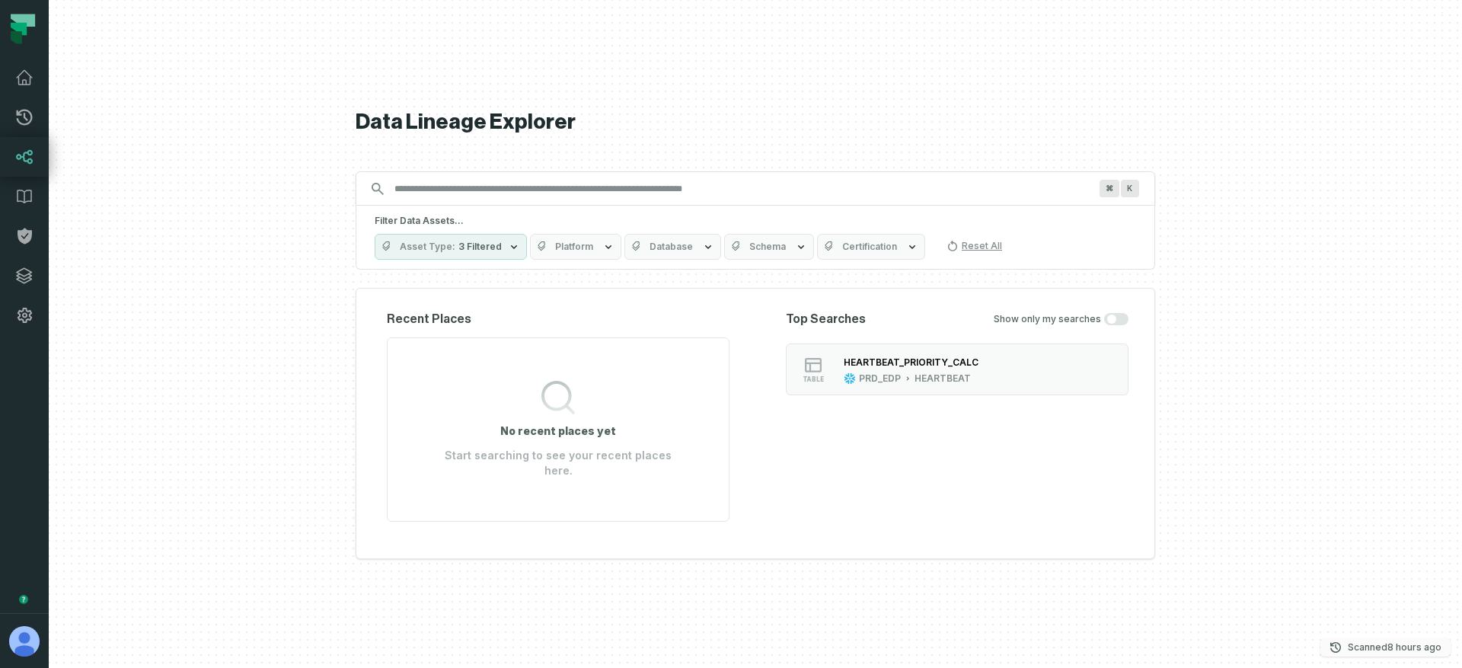
click at [1357, 647] on p "Scanned [DATE] 1:12:36 AM" at bounding box center [1394, 646] width 94 height 15
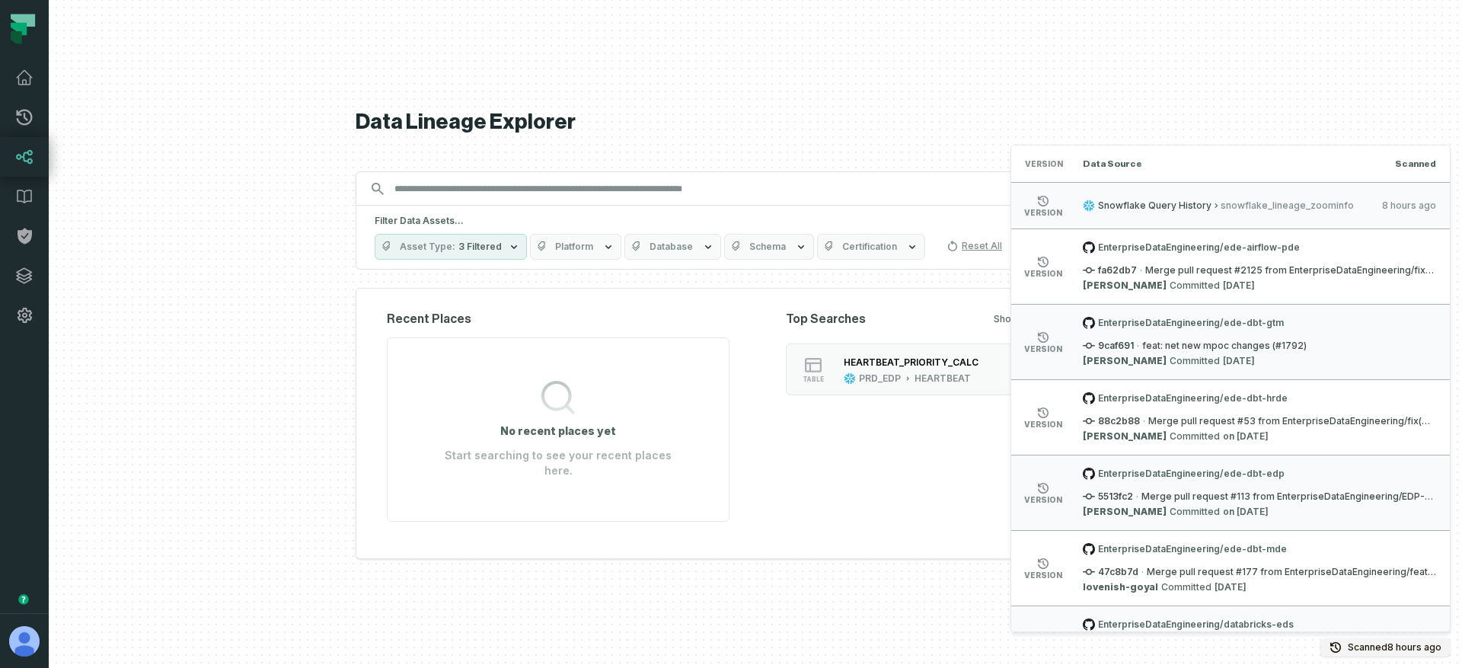
click at [1037, 165] on span "Version" at bounding box center [1043, 164] width 37 height 12
click at [1121, 164] on span "Data Source" at bounding box center [1112, 164] width 59 height 12
drag, startPoint x: 1092, startPoint y: 203, endPoint x: 1367, endPoint y: 209, distance: 274.1
click at [1367, 209] on div "Snowflake Query History snowflake_lineage_zoominfo [DATE] 1:12:36 AM" at bounding box center [1259, 205] width 353 height 12
click at [1271, 203] on span "snowflake_lineage_zoominfo" at bounding box center [1295, 205] width 151 height 12
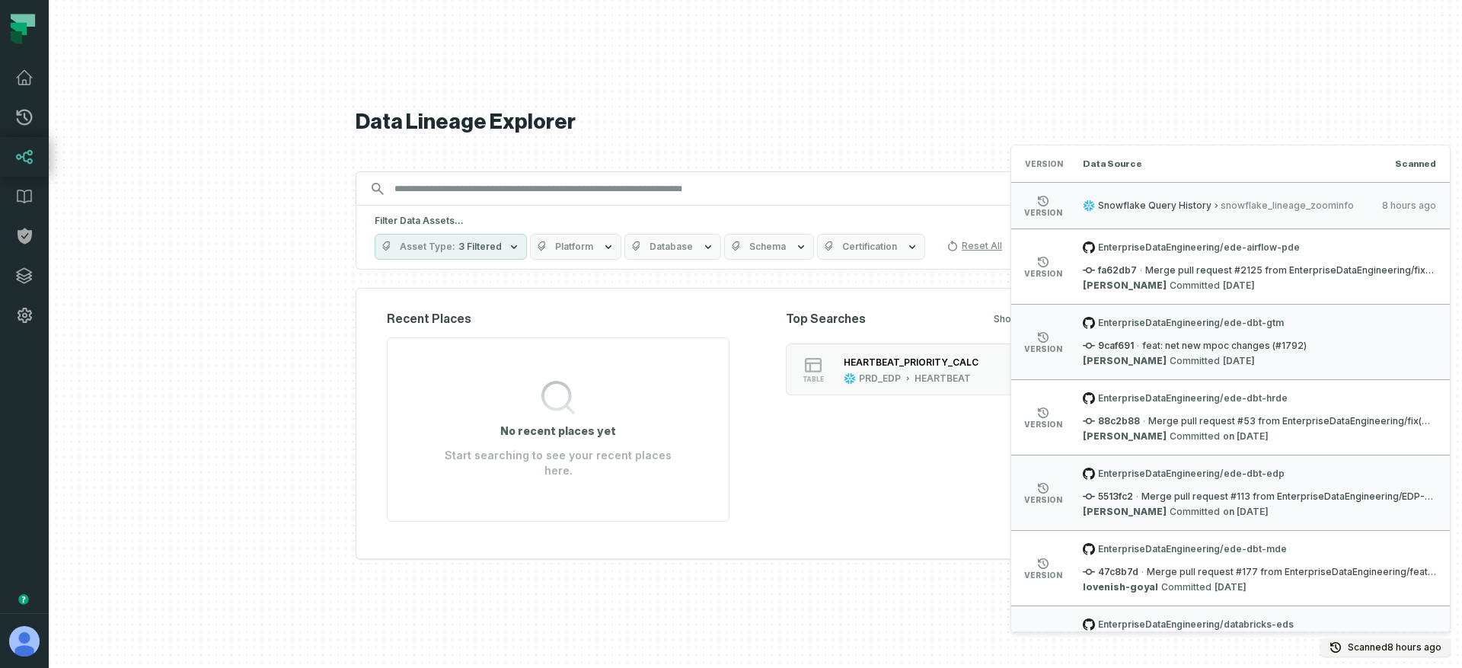
click at [1170, 214] on li "version Snowflake Query History snowflake_lineage_zoominfo [DATE] 1:12:36 AM" at bounding box center [1230, 205] width 439 height 46
click at [1153, 207] on span "Snowflake Query History" at bounding box center [1154, 205] width 113 height 12
click at [1083, 206] on icon at bounding box center [1088, 205] width 11 height 11
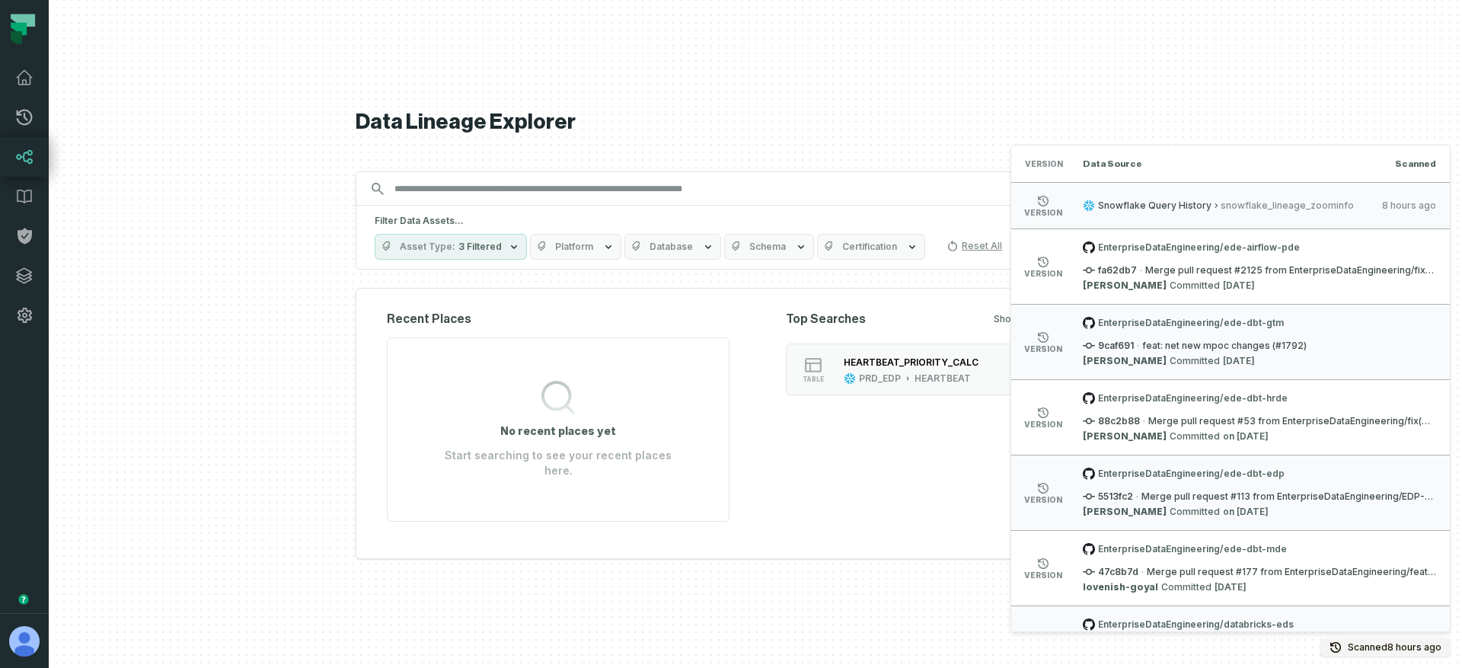
click at [1024, 213] on span "version" at bounding box center [1043, 213] width 38 height 8
drag, startPoint x: 1017, startPoint y: 212, endPoint x: 1411, endPoint y: 217, distance: 393.6
click at [1411, 217] on li "version Snowflake Query History snowflake_lineage_zoominfo [DATE] 1:12:36 AM" at bounding box center [1230, 205] width 439 height 46
click at [1314, 209] on span "snowflake_lineage_zoominfo" at bounding box center [1295, 205] width 151 height 12
drag, startPoint x: 1423, startPoint y: 206, endPoint x: 1010, endPoint y: 206, distance: 412.6
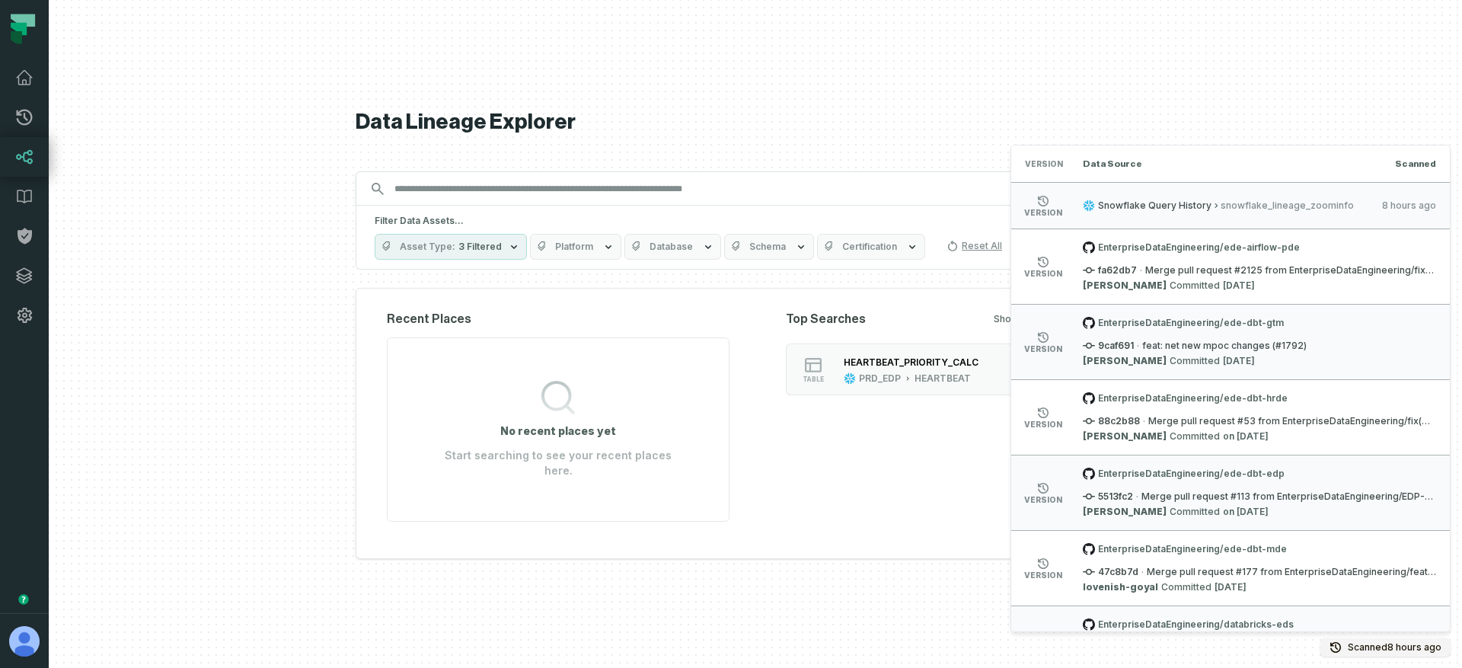
click at [1011, 206] on li "version Snowflake Query History snowflake_lineage_zoominfo [DATE] 1:12:36 AM" at bounding box center [1230, 205] width 439 height 46
click at [970, 127] on h1 "Data Lineage Explorer" at bounding box center [755, 122] width 799 height 27
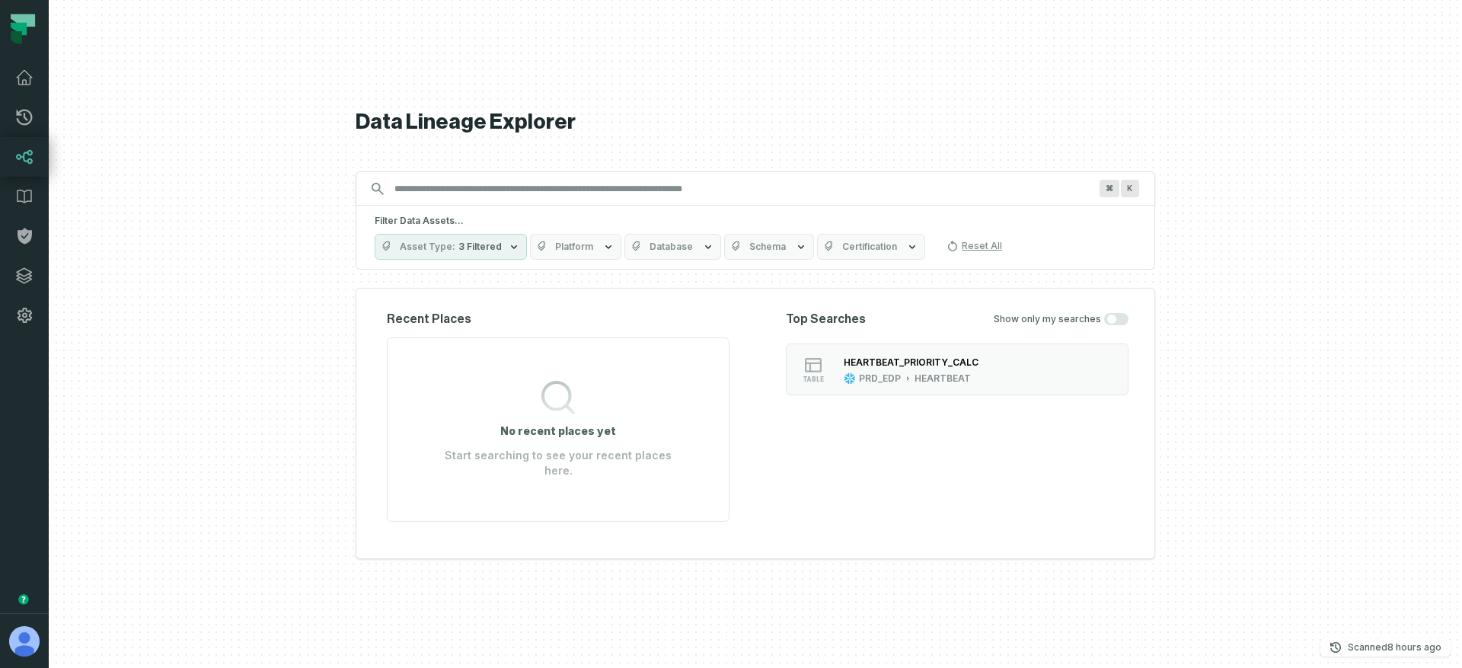
click at [1046, 92] on div "Data Lineage Explorer Search for assets across the organization ⌘ K Filter Data…" at bounding box center [755, 334] width 799 height 668
click at [492, 134] on h1 "Data Lineage Explorer" at bounding box center [755, 122] width 799 height 27
click at [469, 132] on h1 "Data Lineage Explorer" at bounding box center [755, 122] width 799 height 27
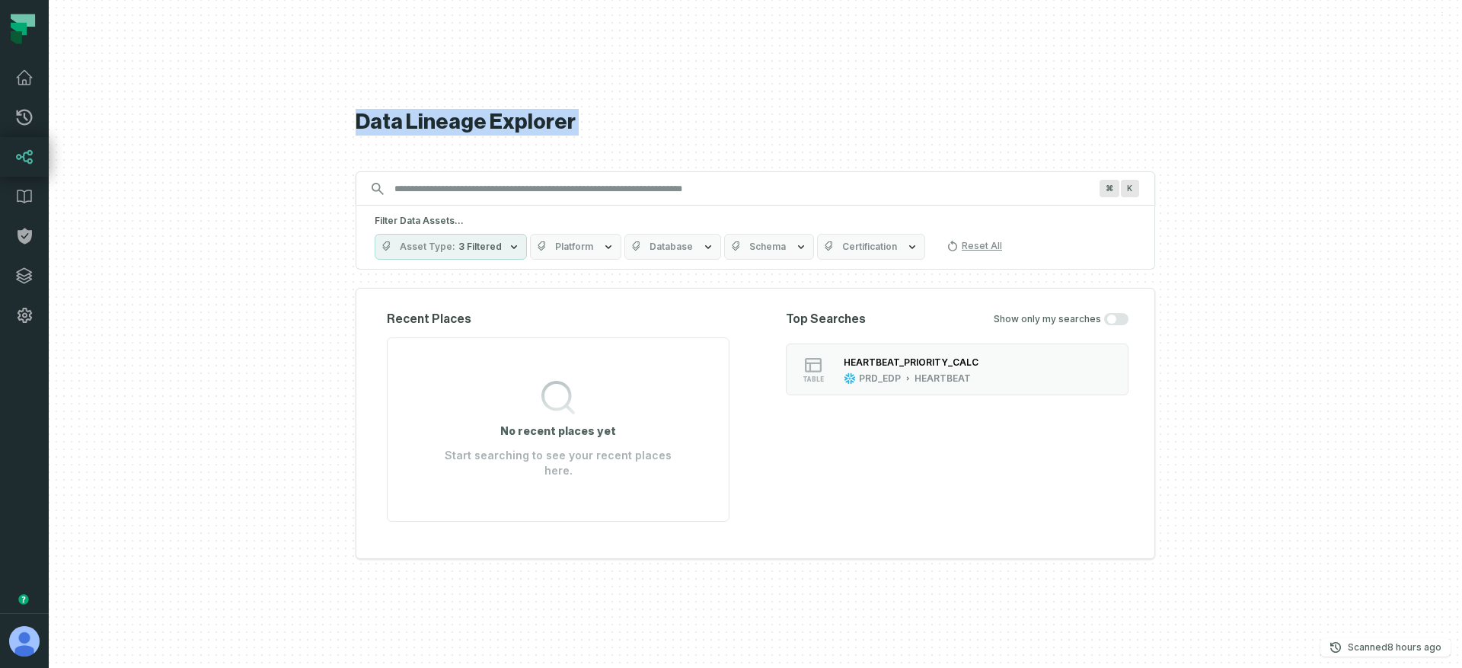
click at [553, 127] on h1 "Data Lineage Explorer" at bounding box center [755, 122] width 799 height 27
